Goal: Task Accomplishment & Management: Complete application form

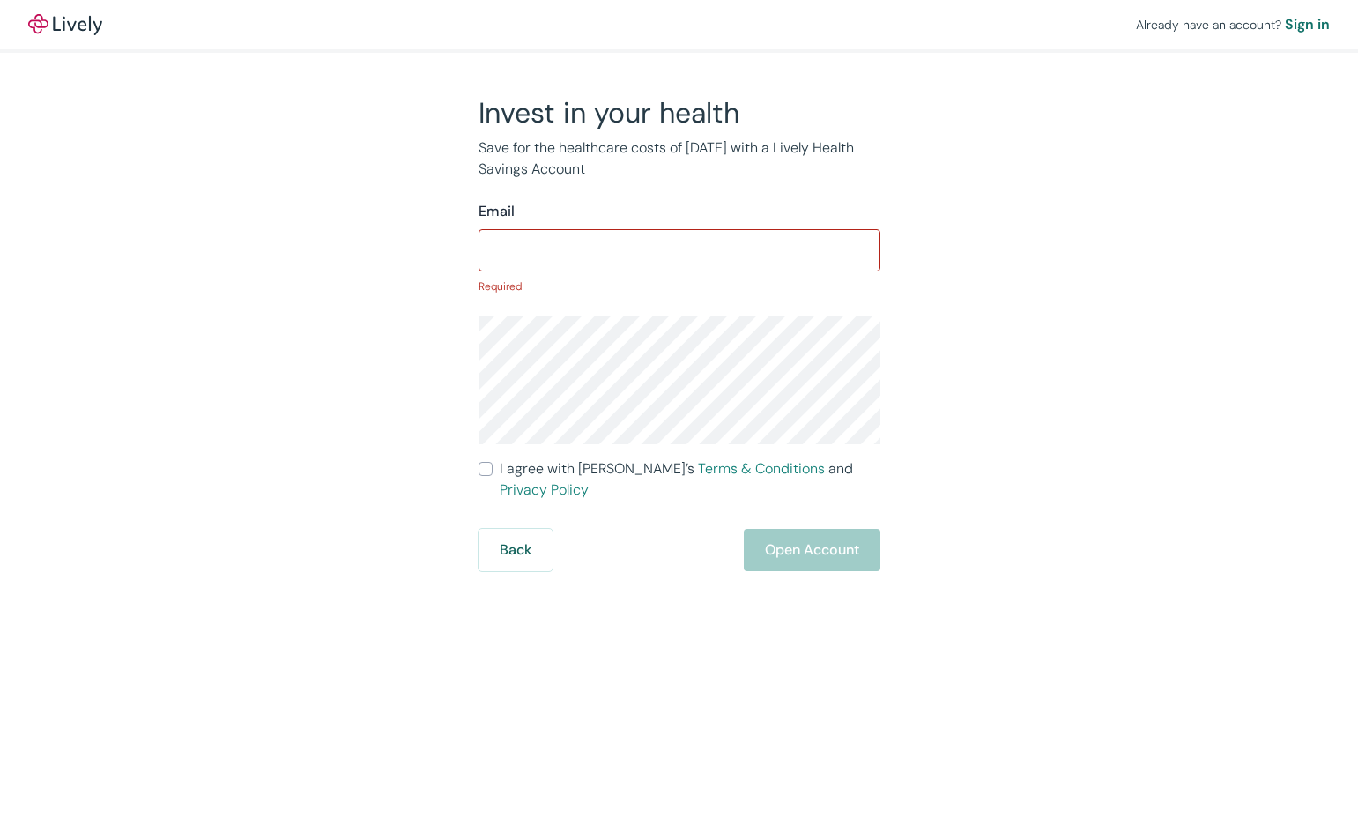
click at [568, 256] on input "Email" at bounding box center [680, 250] width 402 height 35
click at [616, 234] on input "Email" at bounding box center [680, 250] width 402 height 35
paste input "[EMAIL_ADDRESS][DOMAIN_NAME]"
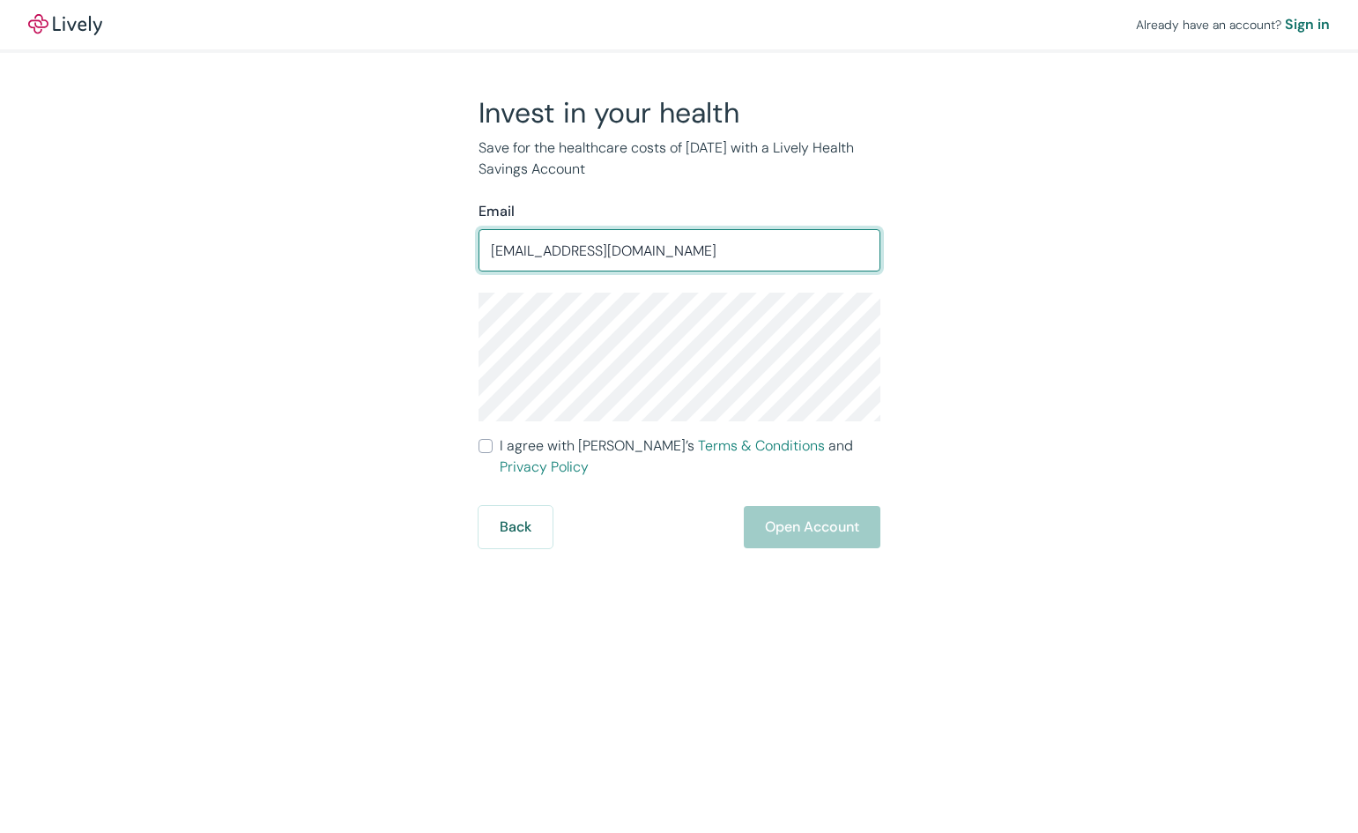
type input "[EMAIL_ADDRESS][DOMAIN_NAME]"
click at [488, 444] on input "I agree with Lively’s Terms & Conditions and Privacy Policy" at bounding box center [486, 446] width 14 height 14
checkbox input "true"
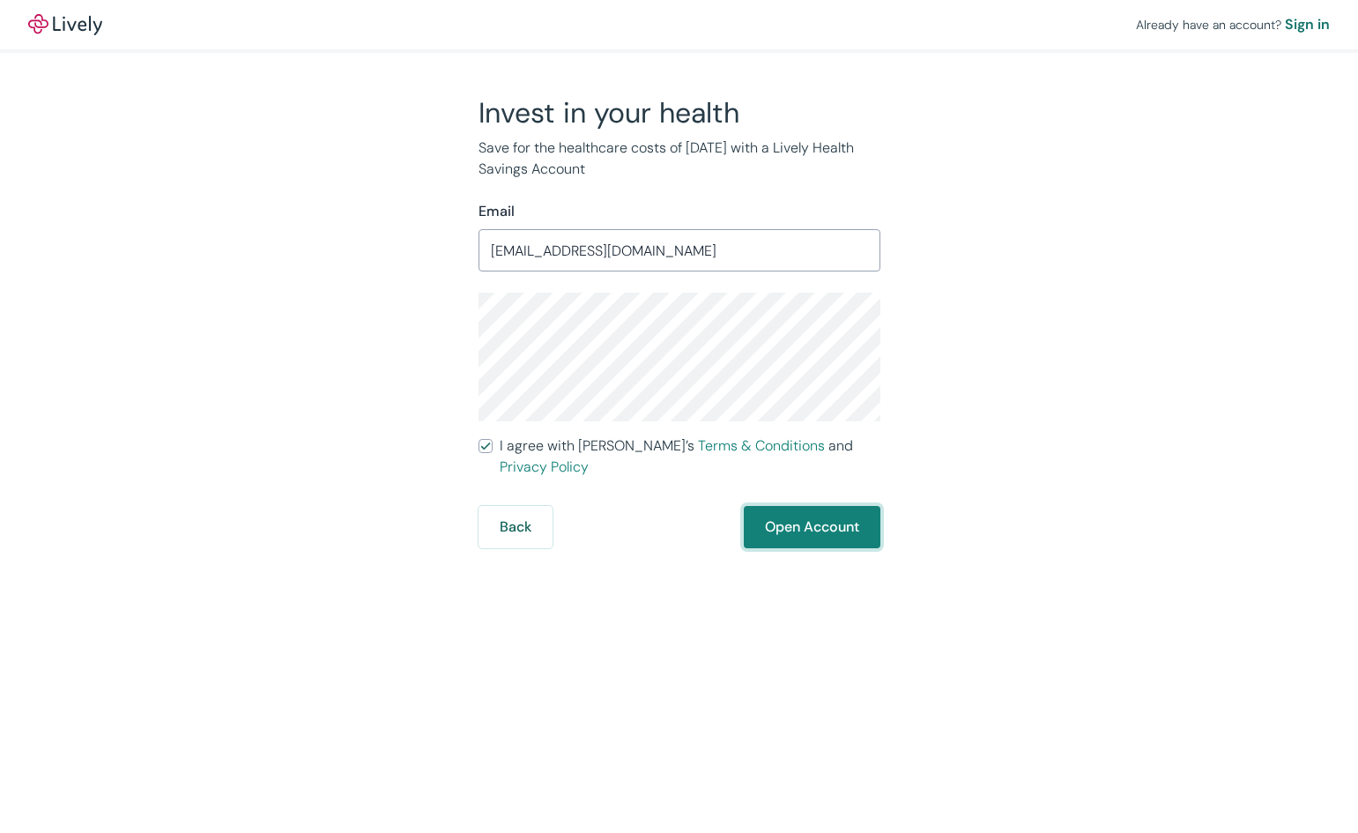
click at [841, 516] on button "Open Account" at bounding box center [812, 527] width 137 height 42
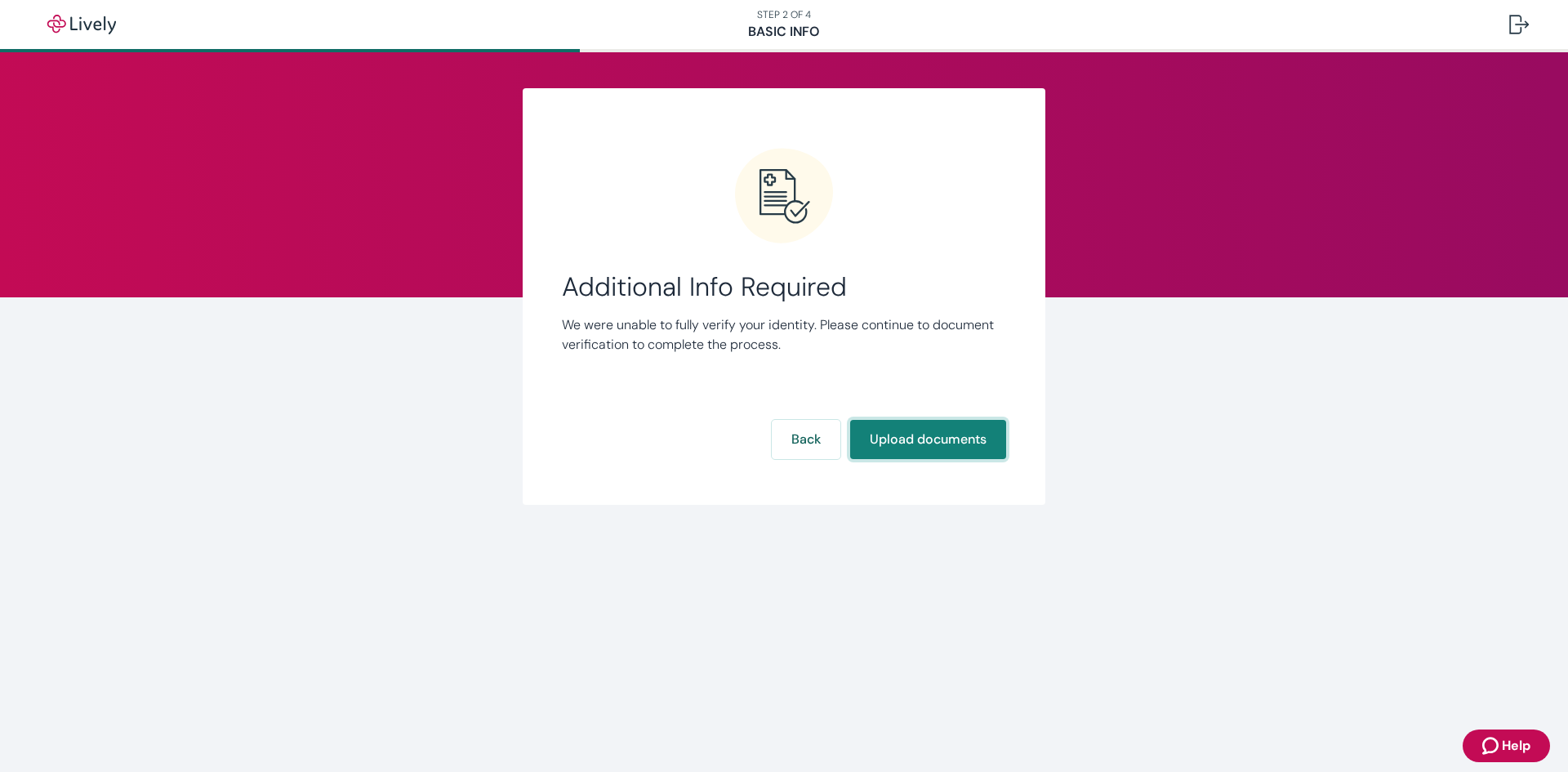
click at [978, 432] on button "Upload documents" at bounding box center [928, 439] width 156 height 39
